Goal: Register for event/course

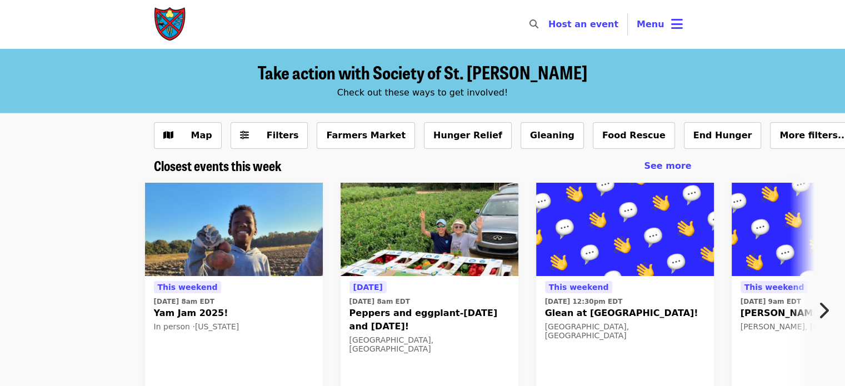
click at [651, 32] on button "Menu" at bounding box center [660, 24] width 64 height 27
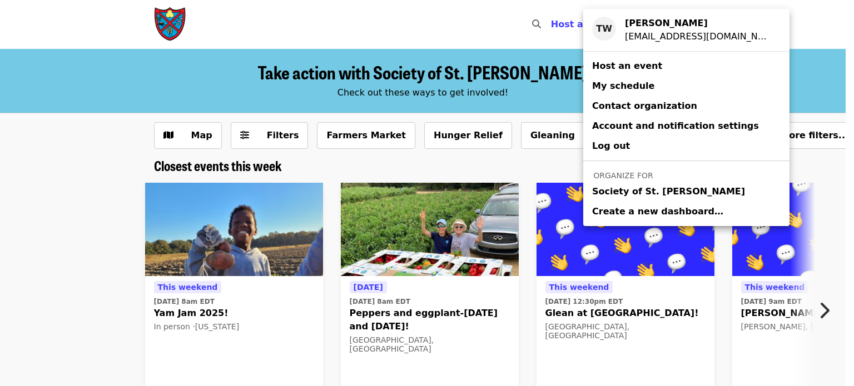
click at [613, 192] on span "Society of St. [PERSON_NAME]" at bounding box center [668, 191] width 153 height 13
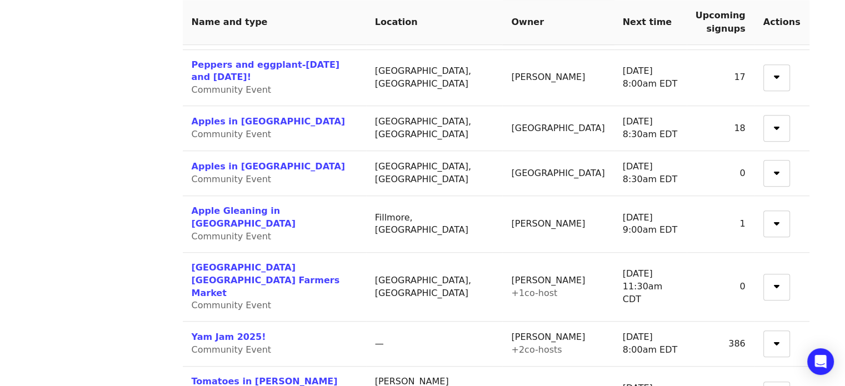
scroll to position [723, 0]
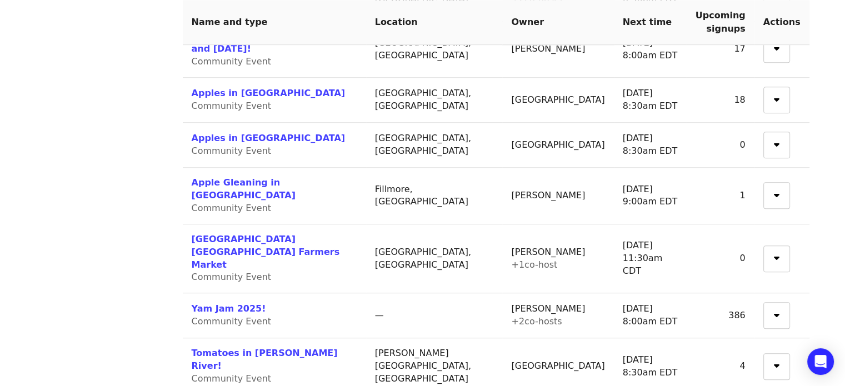
click at [217, 303] on link "Yam Jam 2025!" at bounding box center [229, 308] width 74 height 11
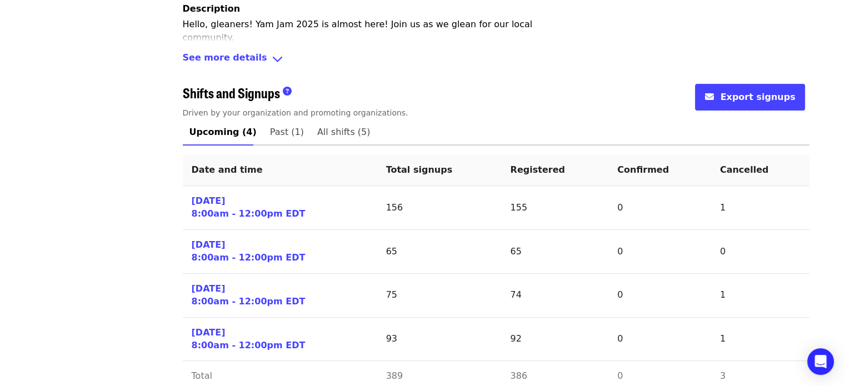
scroll to position [420, 0]
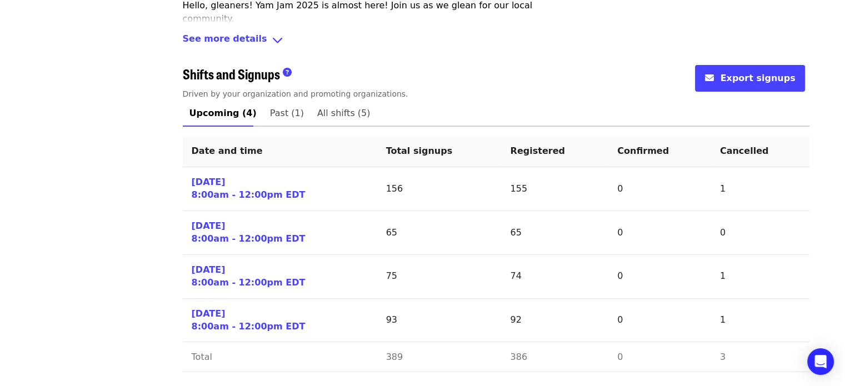
click at [318, 111] on span "All shifts (5)" at bounding box center [343, 114] width 53 height 16
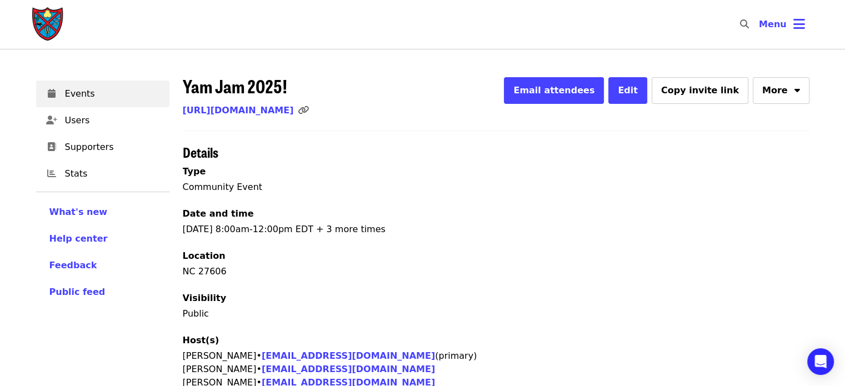
scroll to position [463, 0]
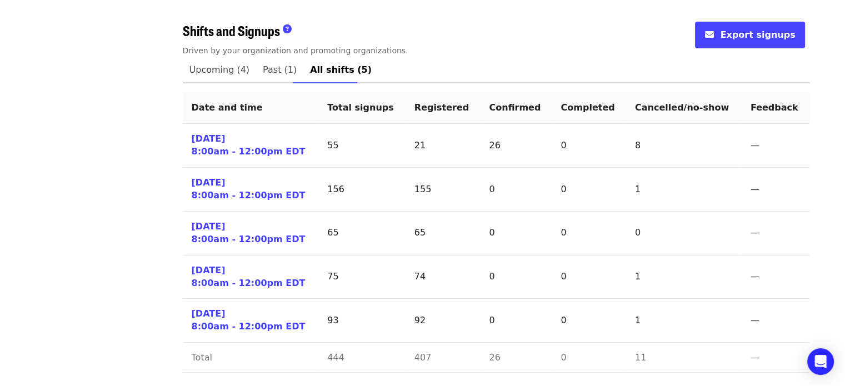
click at [211, 72] on span "Upcoming (4)" at bounding box center [220, 70] width 61 height 16
